Goal: Use online tool/utility: Utilize a website feature to perform a specific function

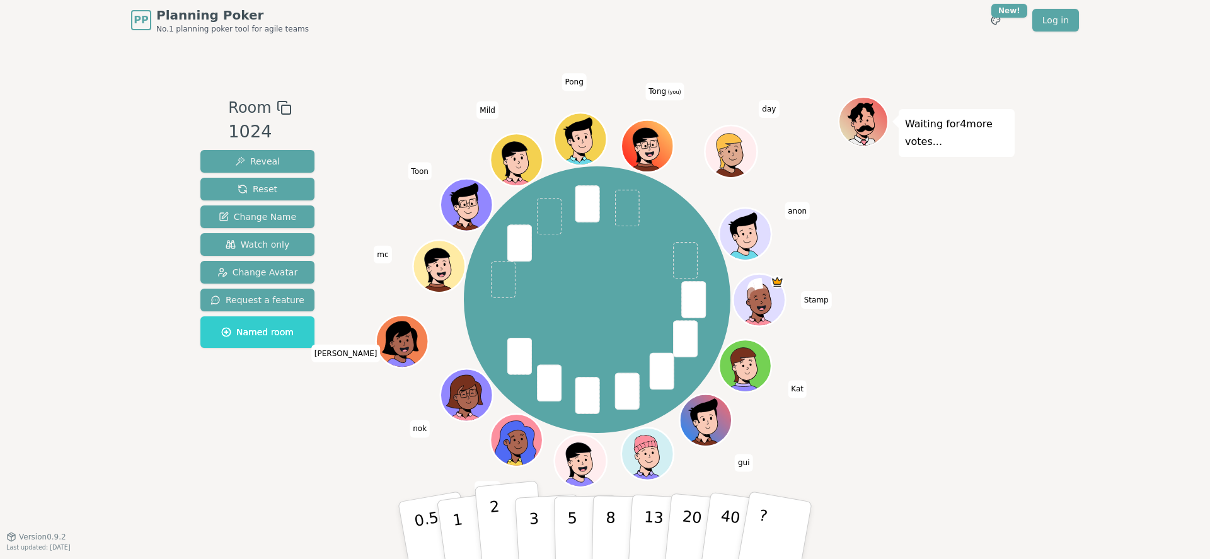
click at [508, 524] on button "2" at bounding box center [510, 531] width 72 height 100
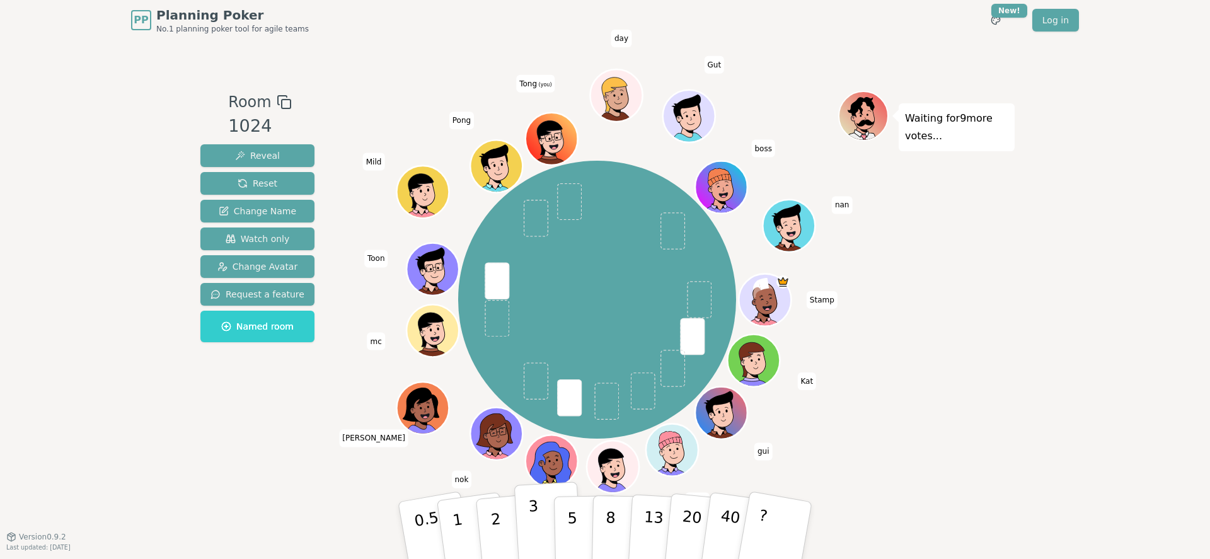
click at [527, 520] on button "3" at bounding box center [548, 530] width 69 height 98
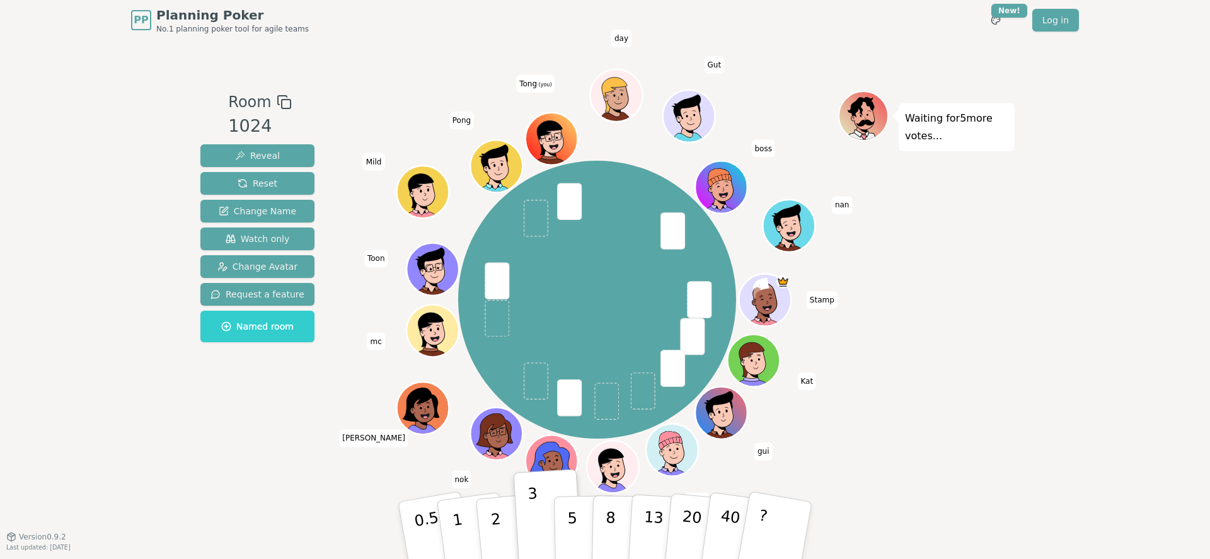
click at [893, 435] on div "Waiting for 5 more votes..." at bounding box center [926, 288] width 176 height 395
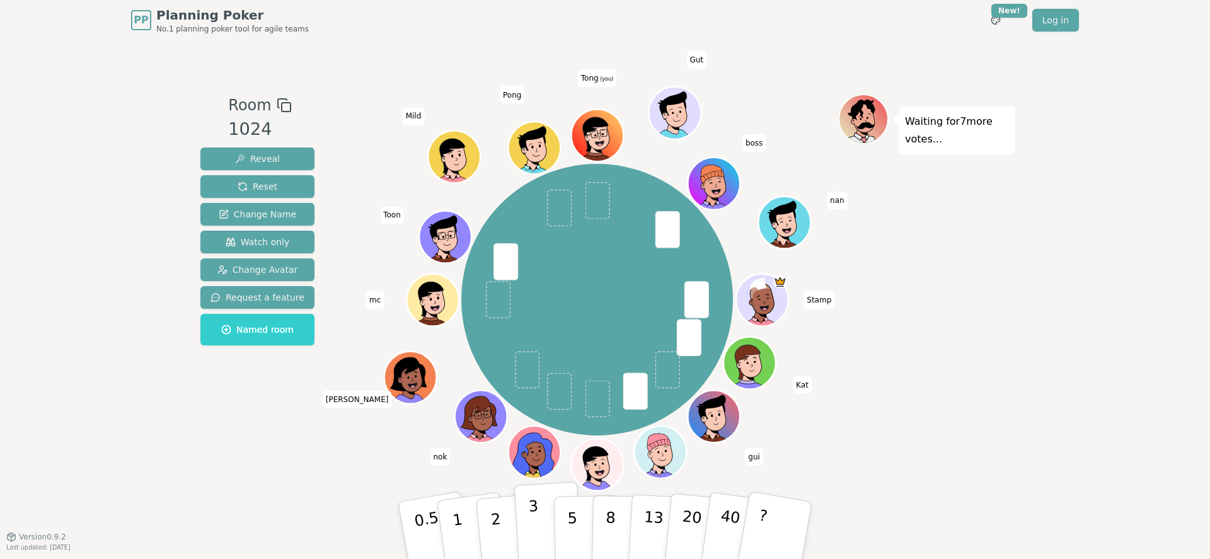
click at [541, 526] on button "3" at bounding box center [548, 530] width 69 height 98
click at [493, 533] on p "2" at bounding box center [497, 532] width 16 height 69
click at [537, 516] on p "3" at bounding box center [535, 531] width 14 height 69
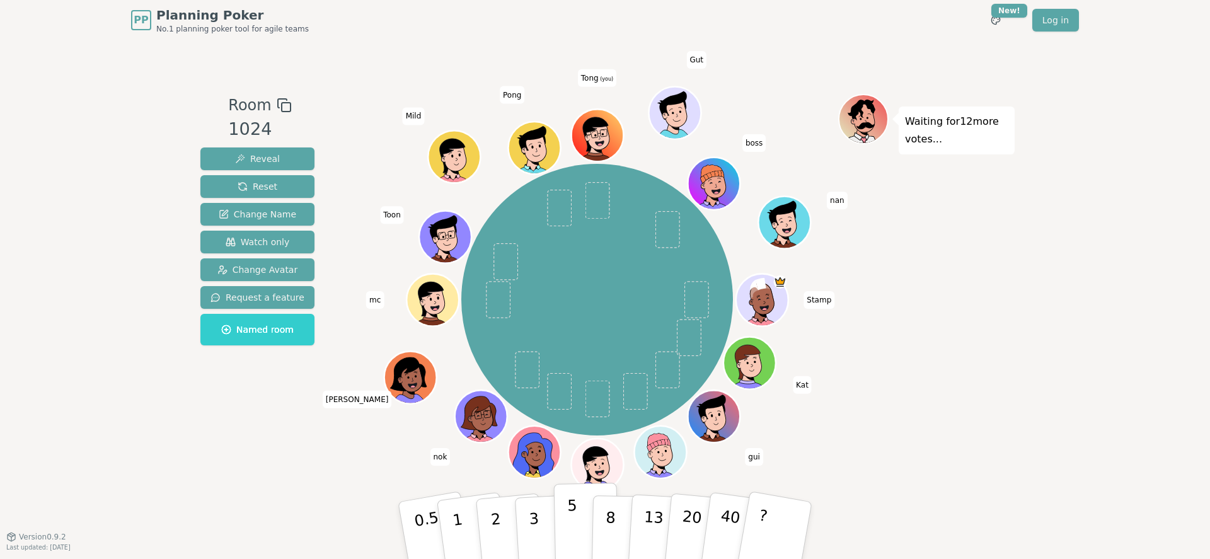
click at [572, 507] on p "5" at bounding box center [572, 530] width 11 height 68
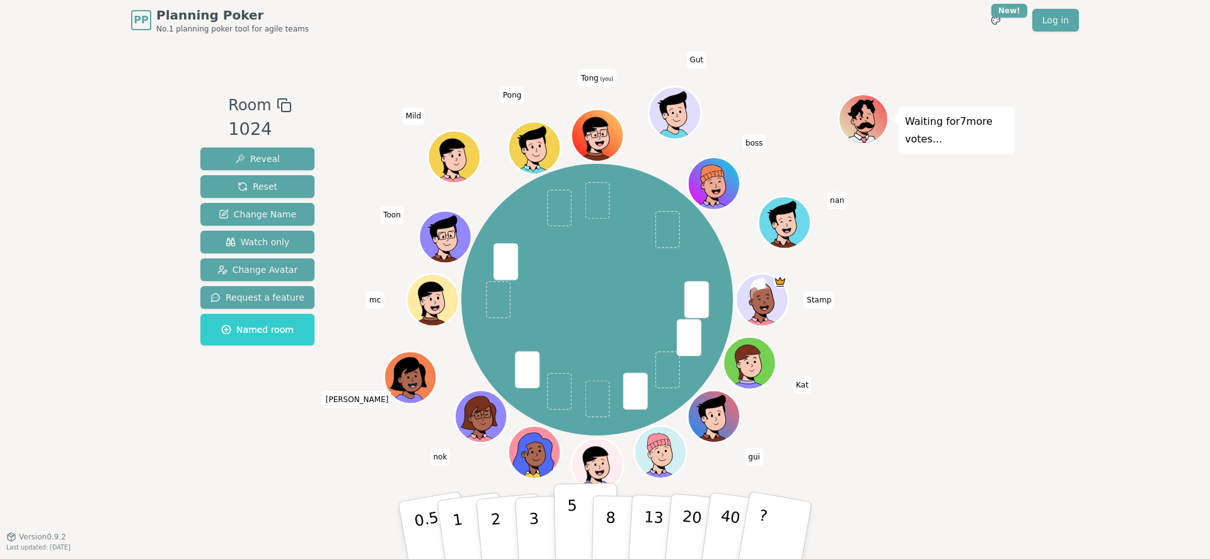
click at [576, 534] on p "5" at bounding box center [572, 530] width 11 height 68
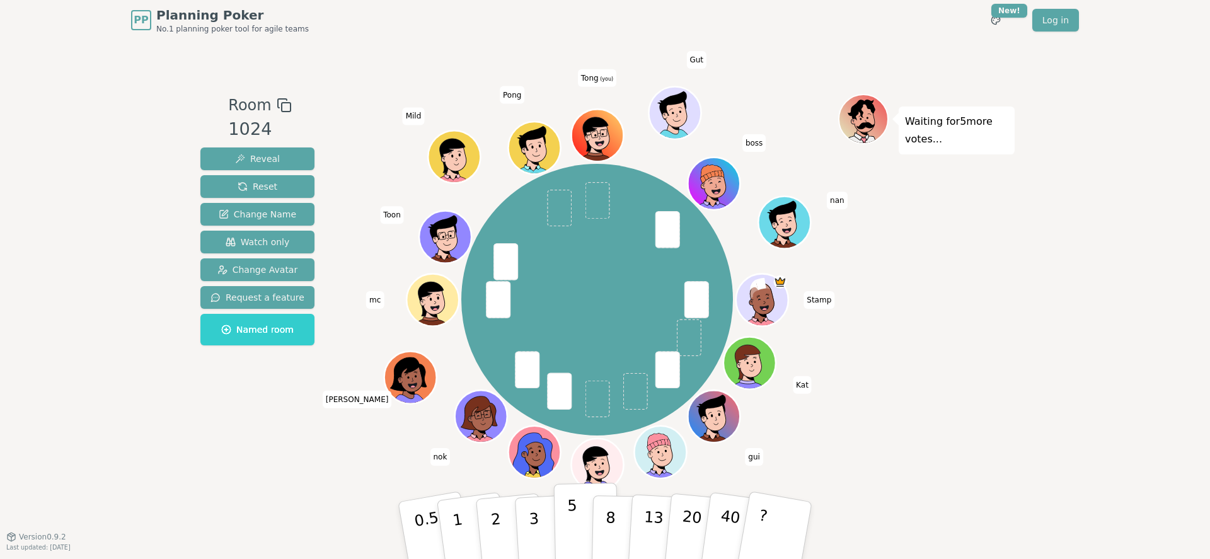
click at [559, 535] on button "5" at bounding box center [586, 531] width 65 height 96
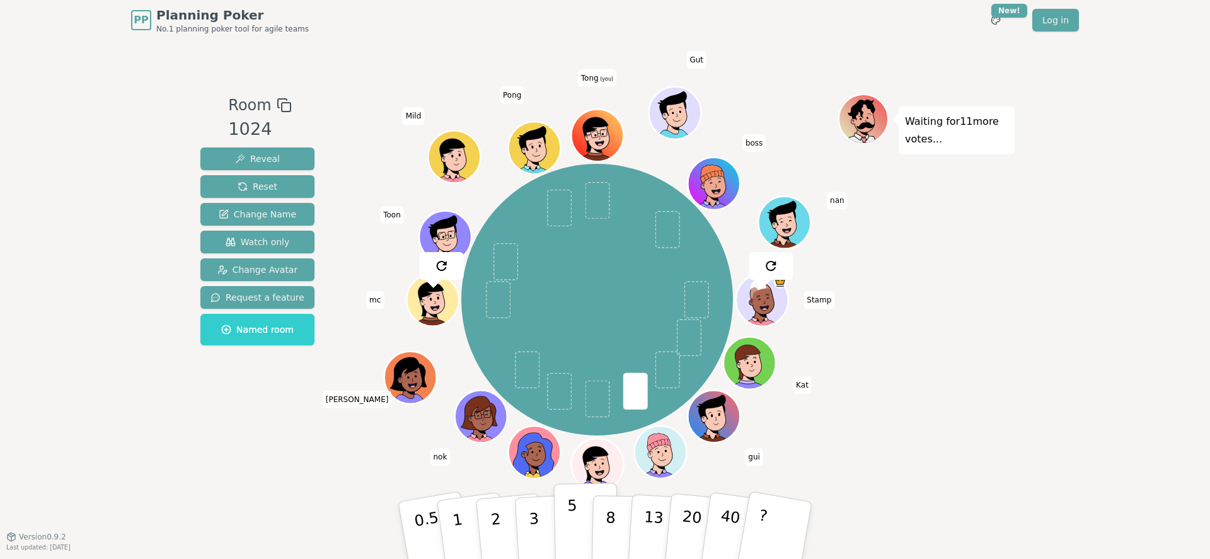
click at [562, 518] on button "5" at bounding box center [586, 531] width 65 height 96
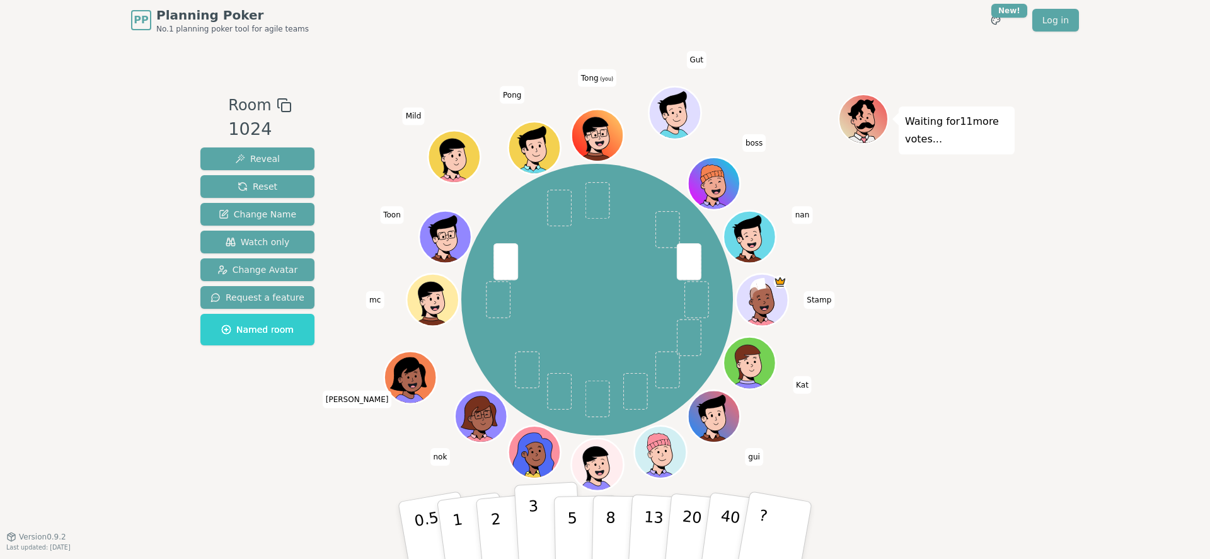
click at [529, 516] on p "3" at bounding box center [535, 531] width 14 height 69
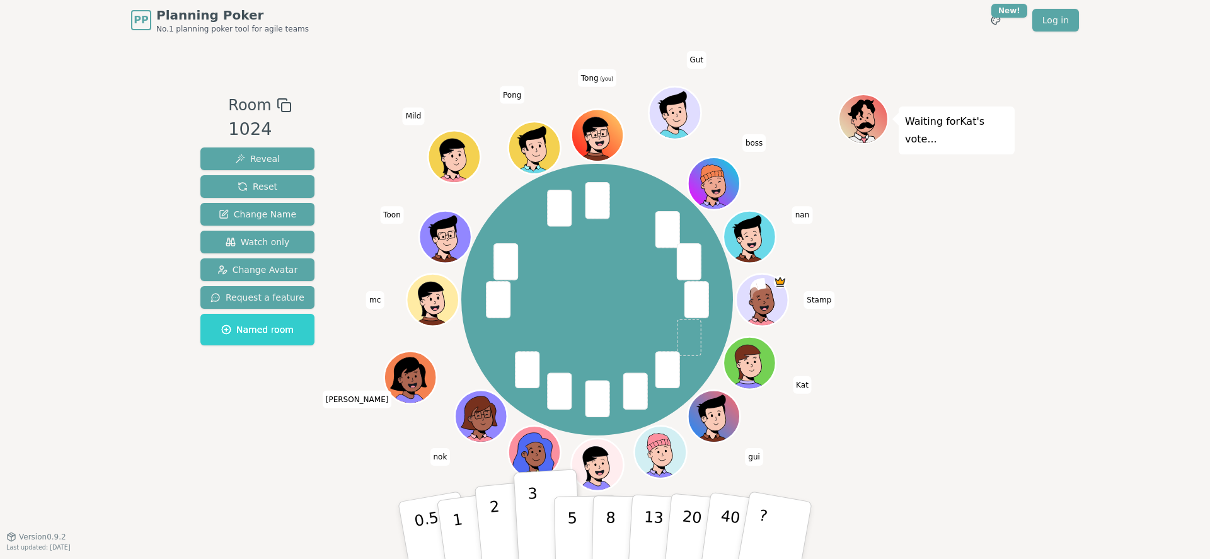
click at [495, 518] on p "2" at bounding box center [497, 532] width 16 height 69
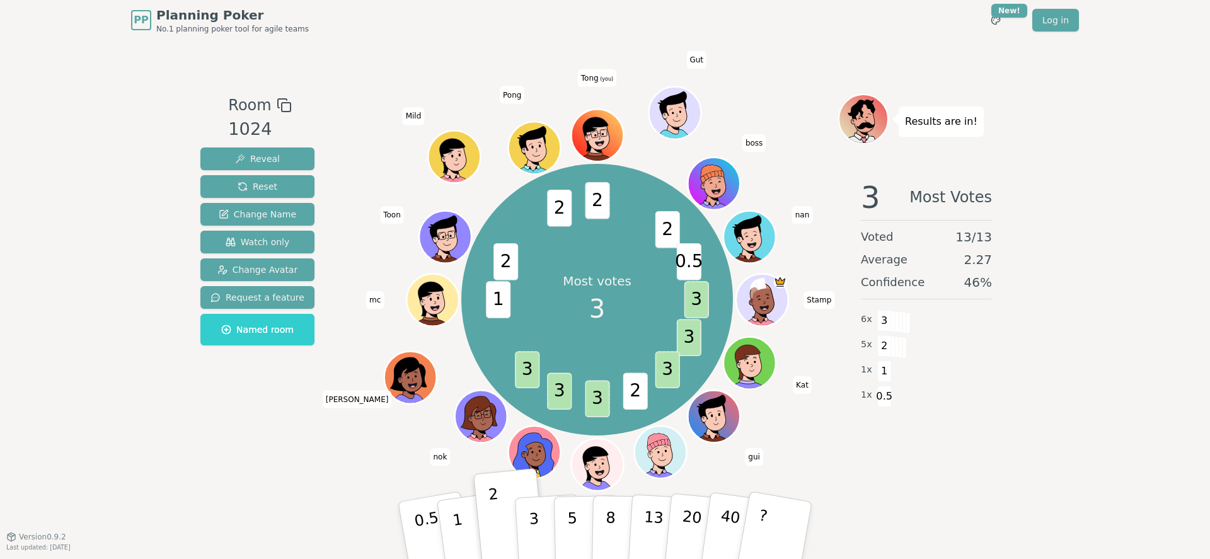
click at [473, 468] on button "2" at bounding box center [509, 518] width 72 height 100
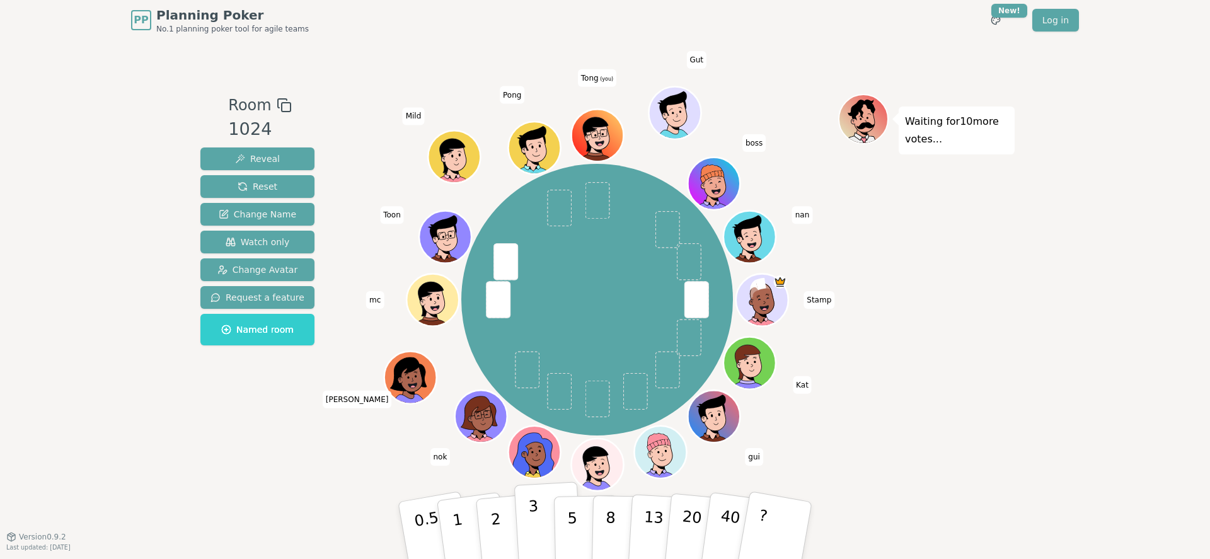
click at [542, 547] on button "3" at bounding box center [548, 530] width 69 height 98
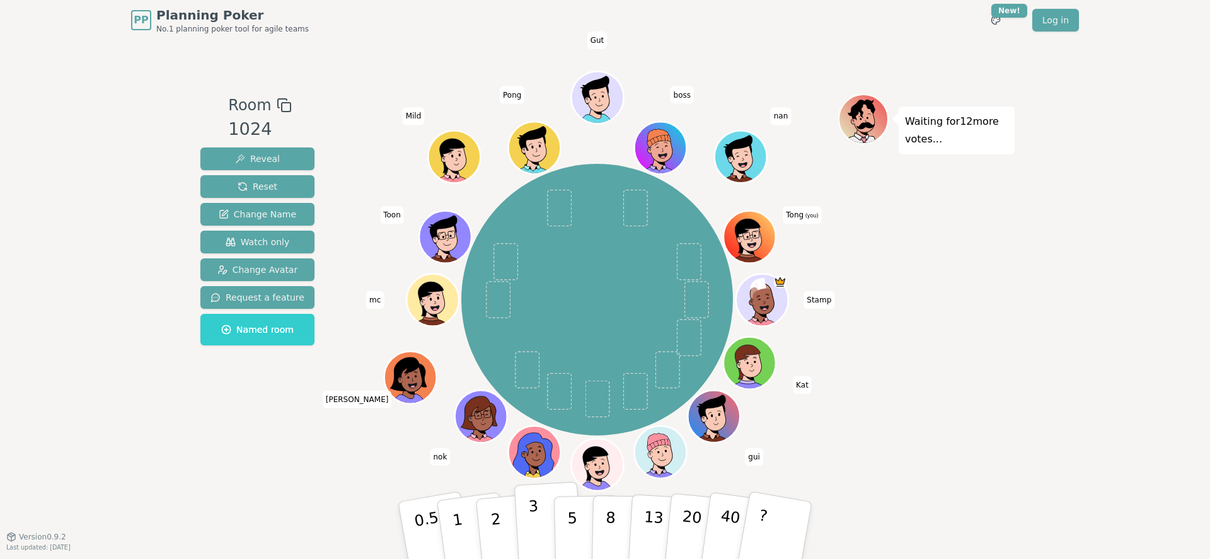
drag, startPoint x: 544, startPoint y: 526, endPoint x: 537, endPoint y: 518, distance: 10.7
click at [544, 526] on button "3" at bounding box center [548, 530] width 69 height 98
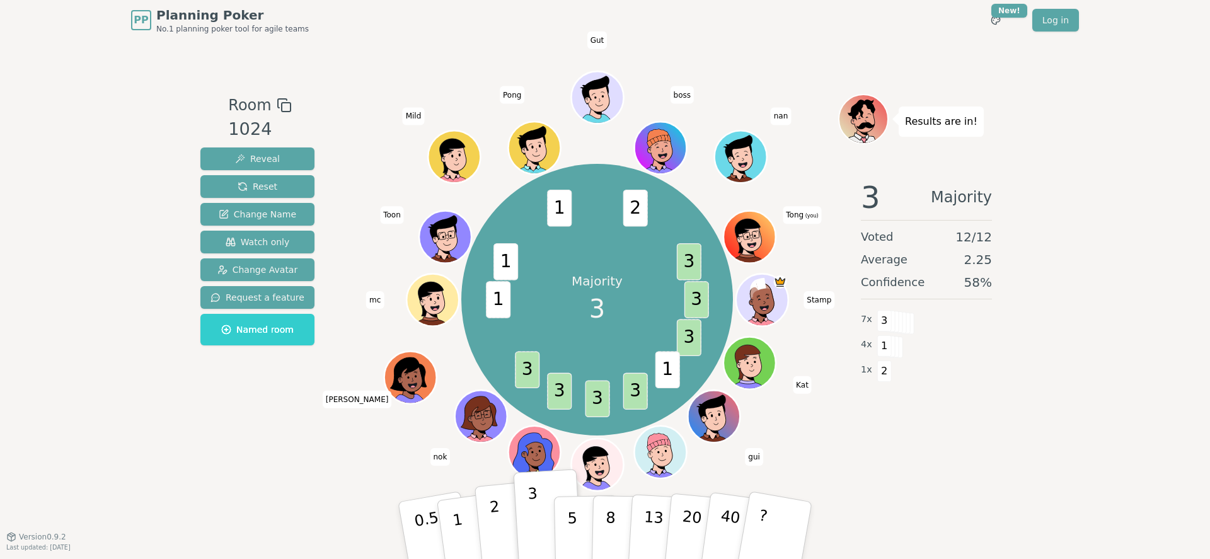
click at [498, 526] on p "2" at bounding box center [497, 532] width 16 height 69
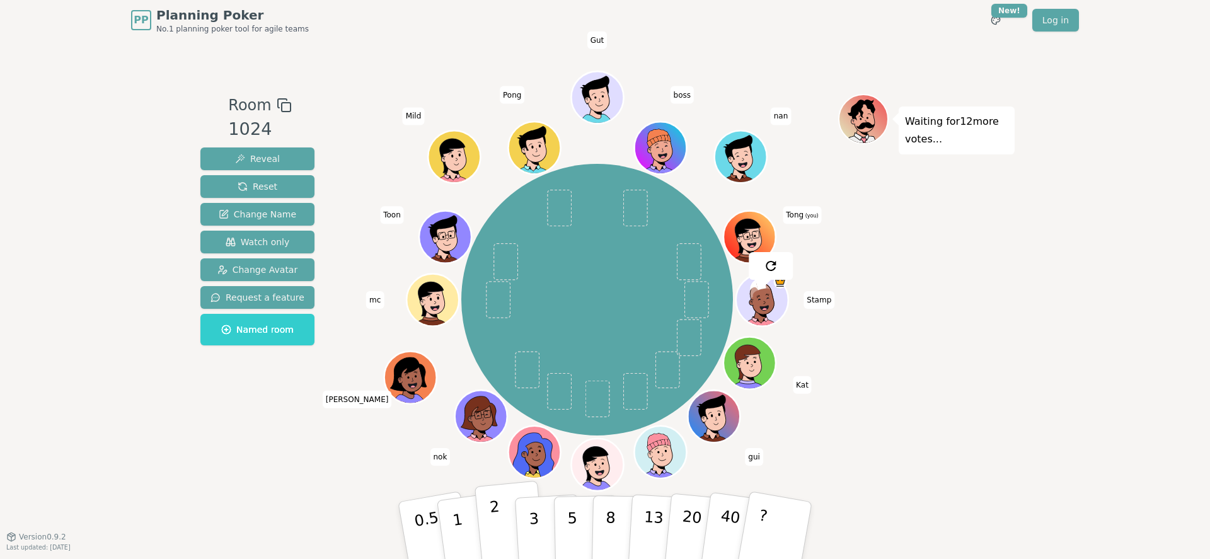
click at [502, 528] on button "2" at bounding box center [510, 531] width 72 height 100
